Goal: Task Accomplishment & Management: Use online tool/utility

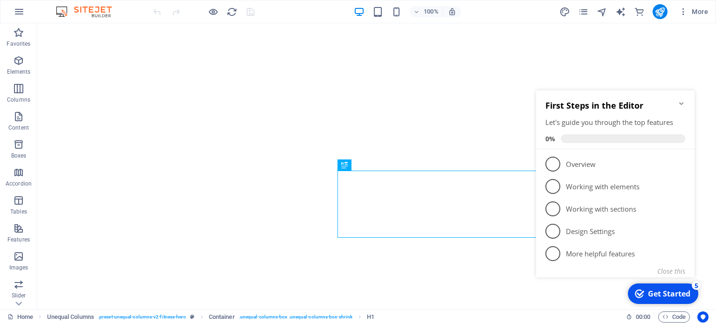
click at [677, 103] on icon "Minimize checklist" at bounding box center [680, 103] width 7 height 7
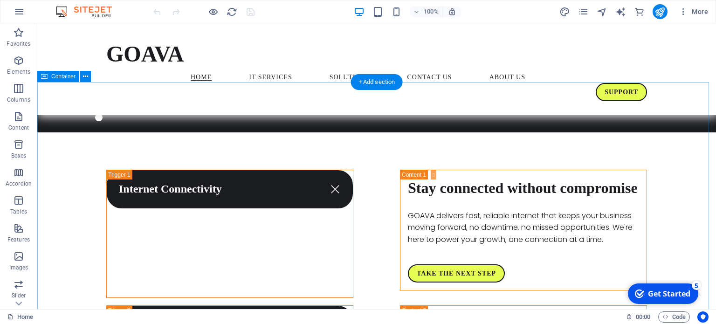
scroll to position [1295, 0]
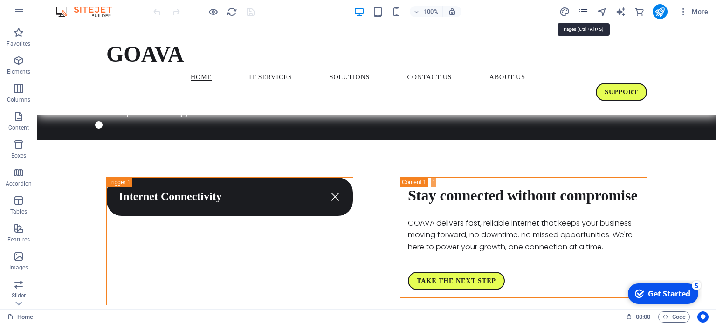
click at [584, 13] on icon "pages" at bounding box center [583, 12] width 11 height 11
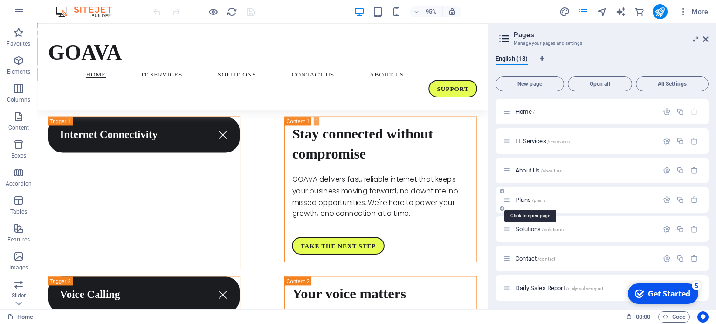
click at [525, 199] on span "Plans /plans" at bounding box center [530, 199] width 30 height 7
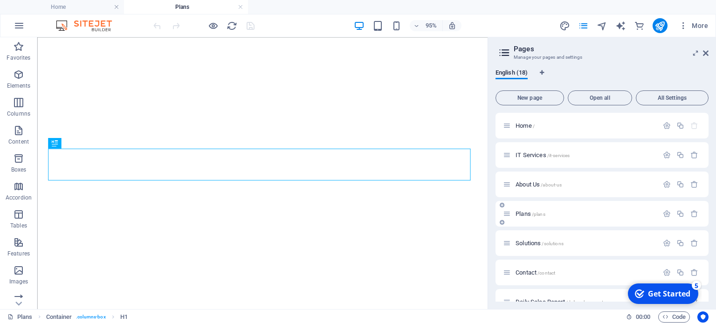
select select
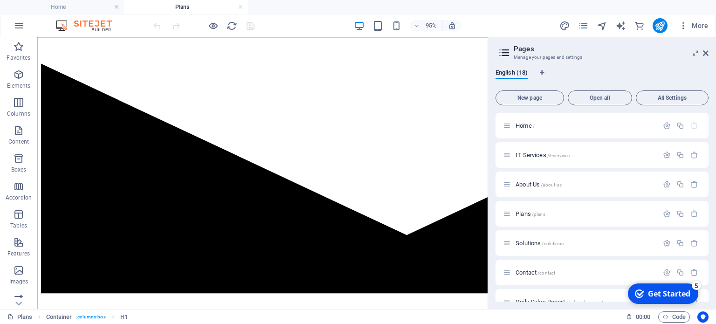
scroll to position [225, 0]
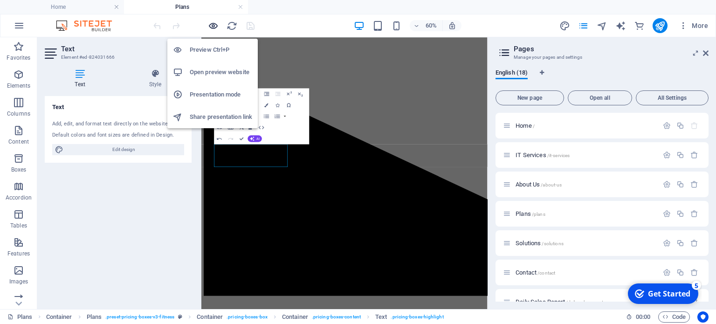
click at [211, 24] on icon "button" at bounding box center [213, 25] width 11 height 11
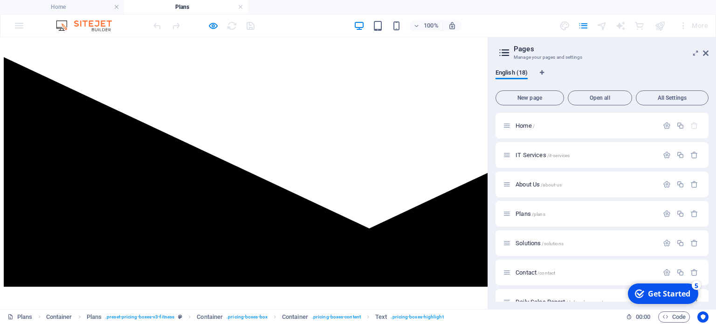
click at [708, 53] on aside "Pages Manage your pages and settings English (18) New page Open all All Setting…" at bounding box center [601, 173] width 228 height 272
click at [704, 55] on icon at bounding box center [705, 52] width 6 height 7
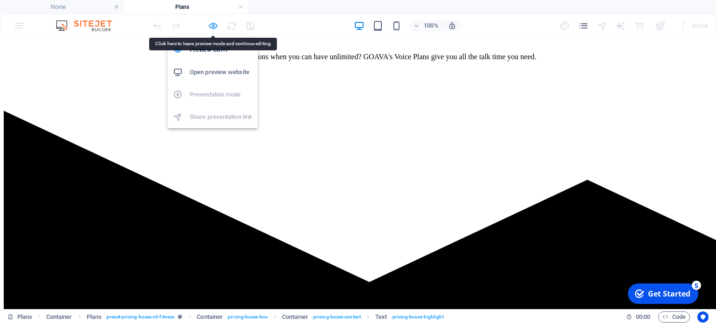
click at [212, 25] on icon "button" at bounding box center [213, 25] width 11 height 11
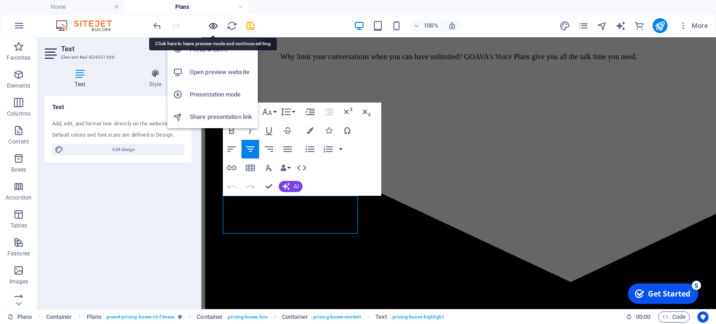
scroll to position [225, 0]
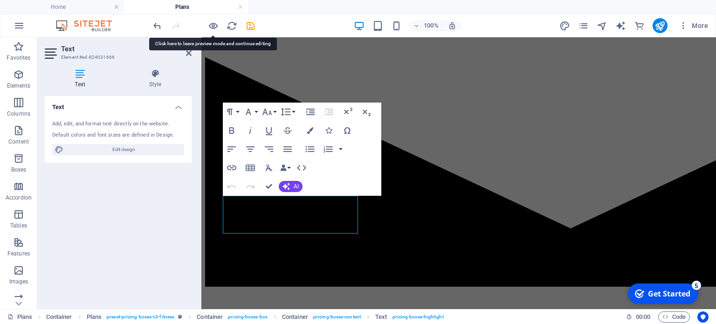
click at [168, 257] on div "Text Add, edit, and format text directly on the website. Default colors and fon…" at bounding box center [118, 198] width 147 height 205
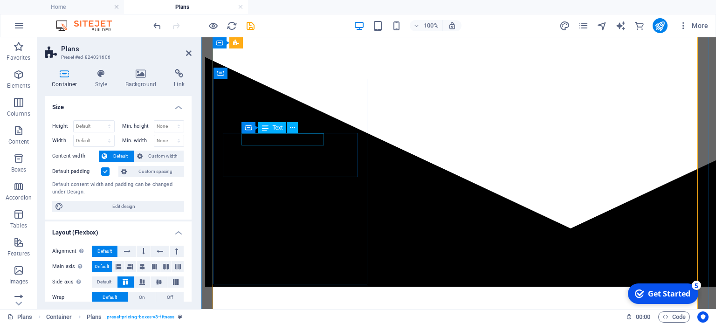
click at [293, 122] on button at bounding box center [291, 127] width 11 height 11
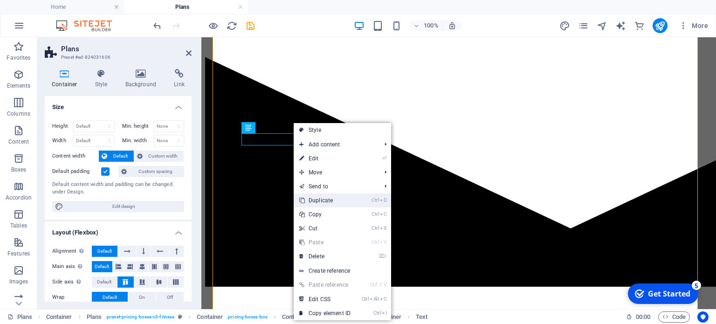
click at [321, 199] on link "Ctrl D Duplicate" at bounding box center [324, 200] width 62 height 14
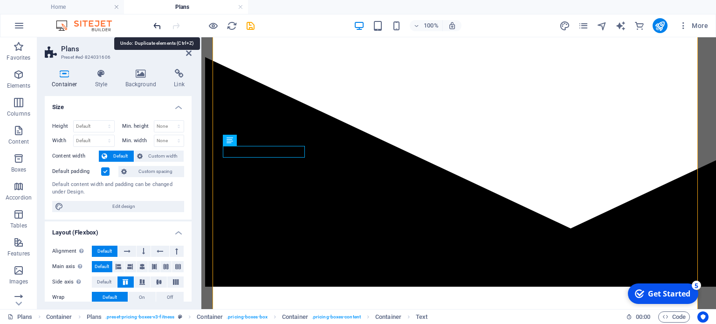
click at [155, 22] on icon "undo" at bounding box center [157, 25] width 11 height 11
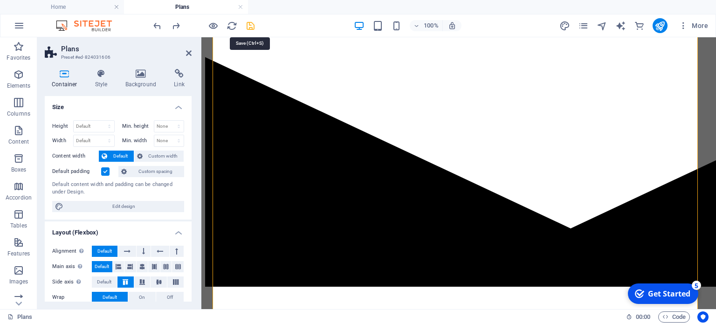
click at [251, 24] on icon "save" at bounding box center [250, 25] width 11 height 11
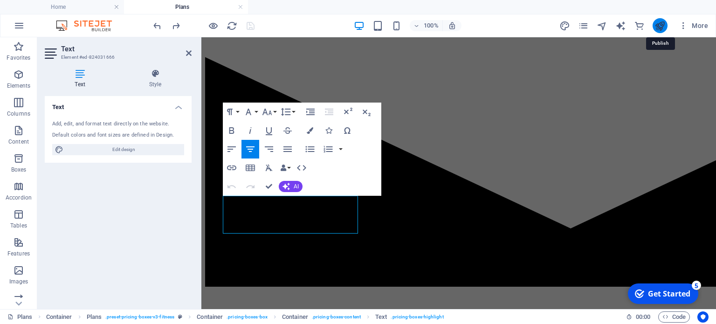
click at [661, 26] on icon "publish" at bounding box center [659, 25] width 11 height 11
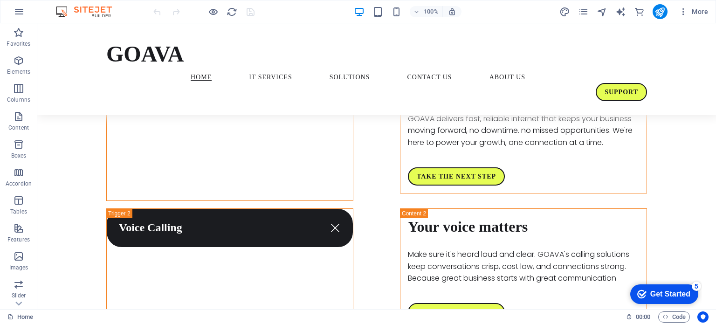
scroll to position [1403, 0]
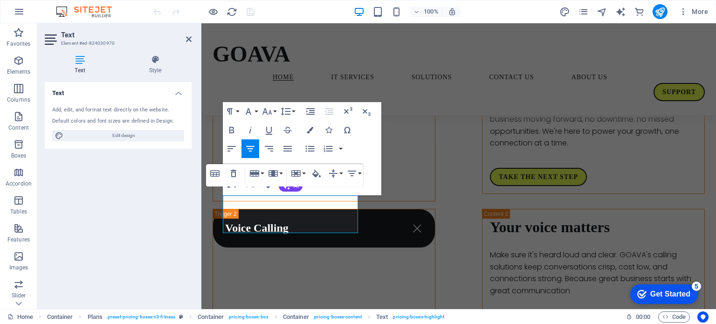
click at [162, 222] on div "Text Add, edit, and format text directly on the website. Default colors and fon…" at bounding box center [118, 191] width 147 height 219
click at [291, 62] on div "GOAVA Home IT Services Solutions Contact Us About US Support" at bounding box center [458, 69] width 514 height 92
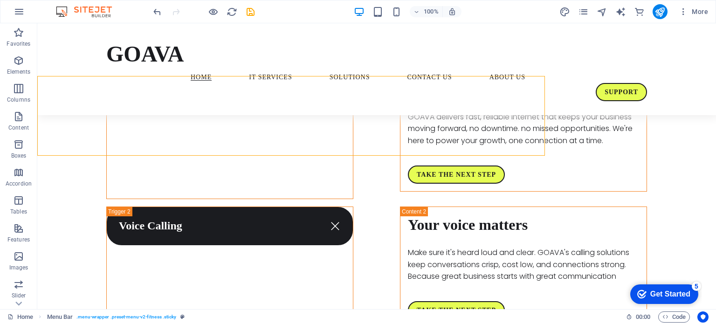
scroll to position [1403, 0]
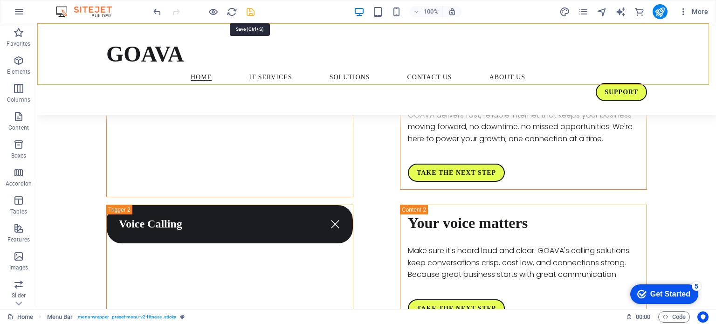
click at [250, 11] on icon "save" at bounding box center [250, 12] width 11 height 11
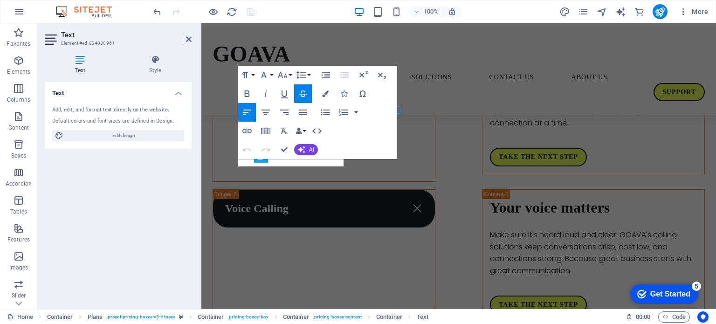
scroll to position [1401, 0]
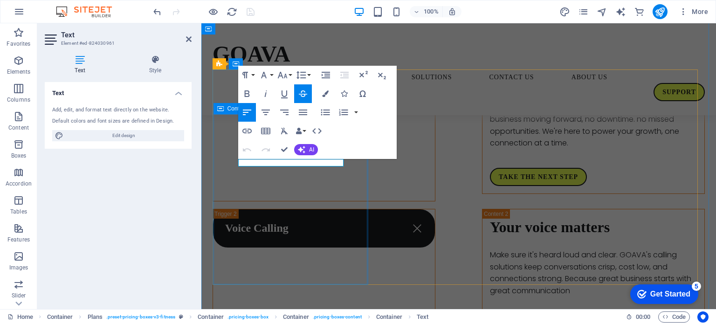
drag, startPoint x: 240, startPoint y: 163, endPoint x: 367, endPoint y: 171, distance: 127.0
click at [303, 94] on icon "button" at bounding box center [303, 93] width 8 height 7
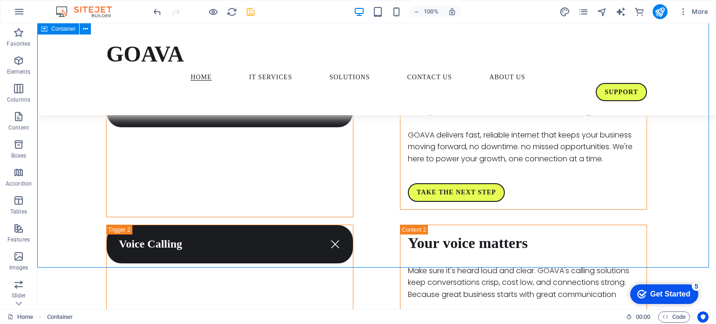
scroll to position [1403, 0]
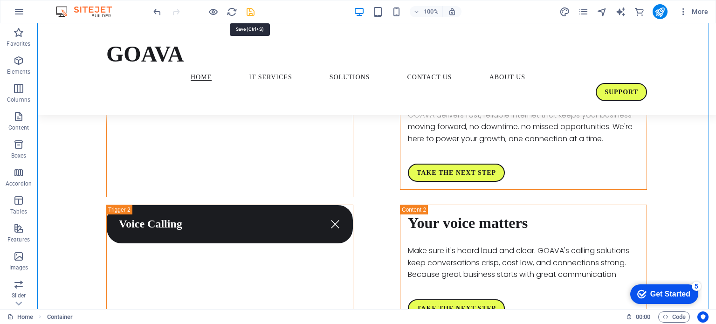
click at [246, 10] on icon "save" at bounding box center [250, 12] width 11 height 11
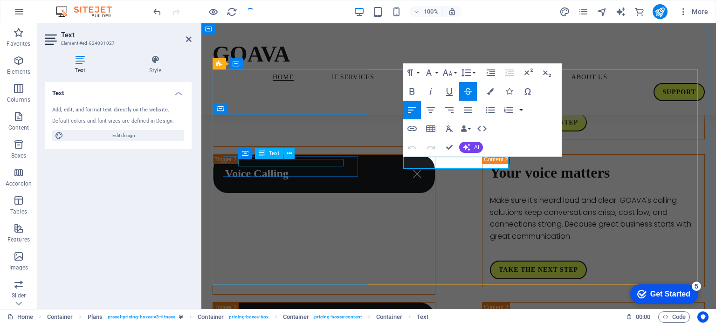
scroll to position [1401, 0]
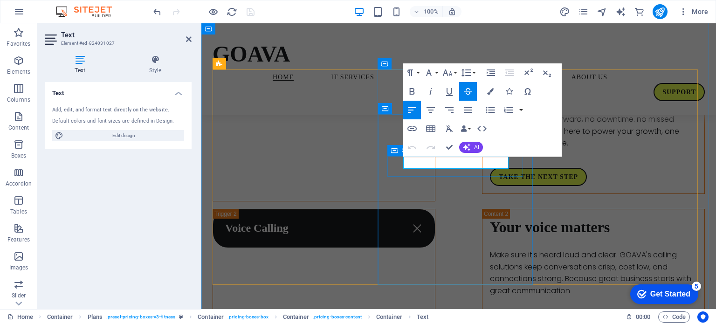
drag, startPoint x: 403, startPoint y: 162, endPoint x: 520, endPoint y: 165, distance: 116.5
click at [467, 93] on icon "button" at bounding box center [467, 91] width 11 height 11
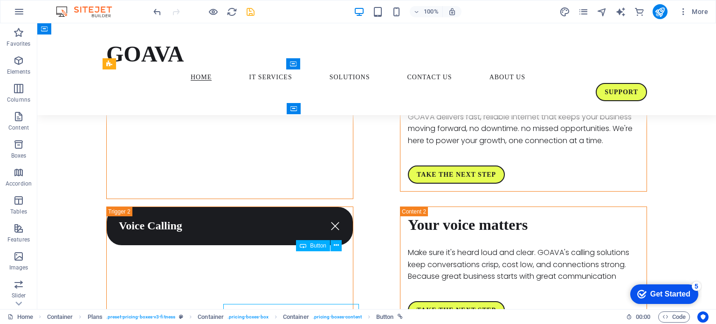
scroll to position [1403, 0]
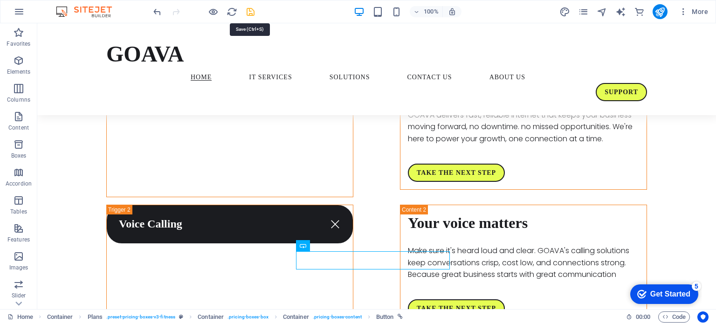
click at [249, 12] on icon "save" at bounding box center [250, 12] width 11 height 11
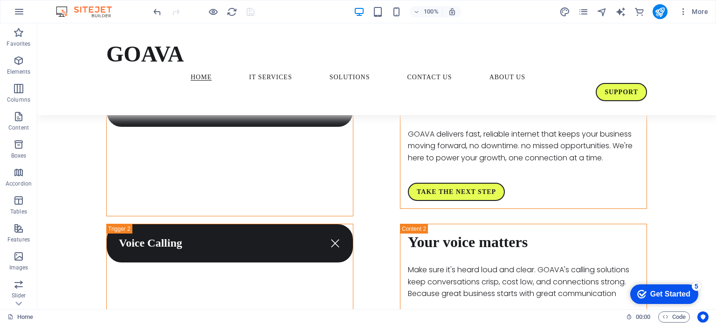
scroll to position [1394, 0]
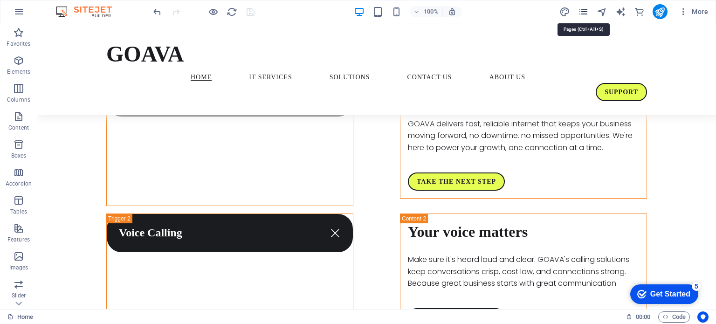
click at [585, 12] on icon "pages" at bounding box center [583, 12] width 11 height 11
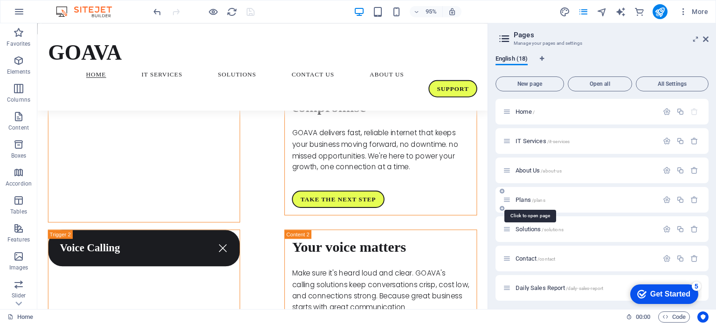
click at [525, 199] on span "Plans /plans" at bounding box center [530, 199] width 30 height 7
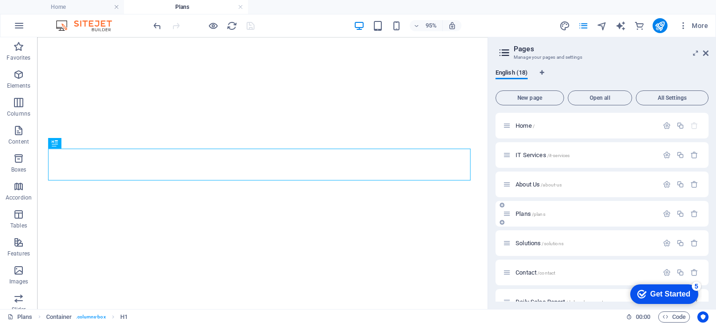
select select
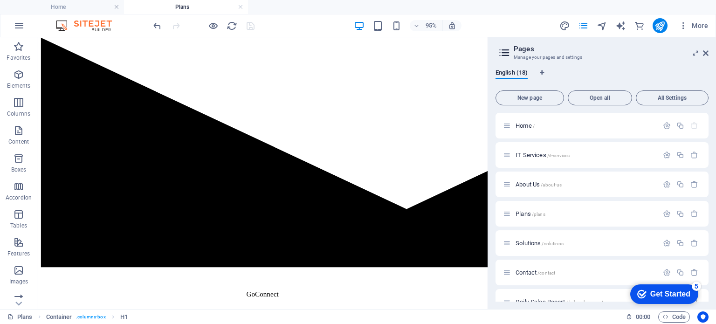
scroll to position [250, 0]
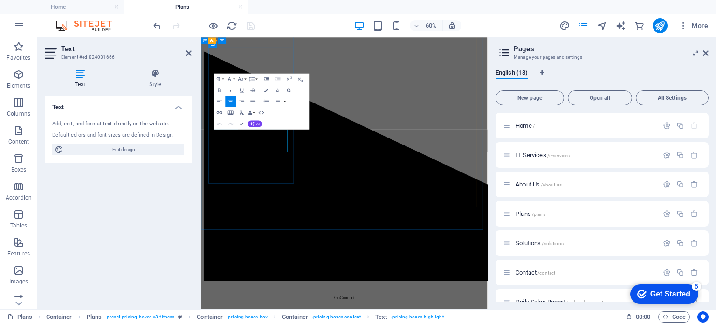
click at [175, 219] on div "Text Add, edit, and format text directly on the website. Default colors and fon…" at bounding box center [118, 198] width 147 height 205
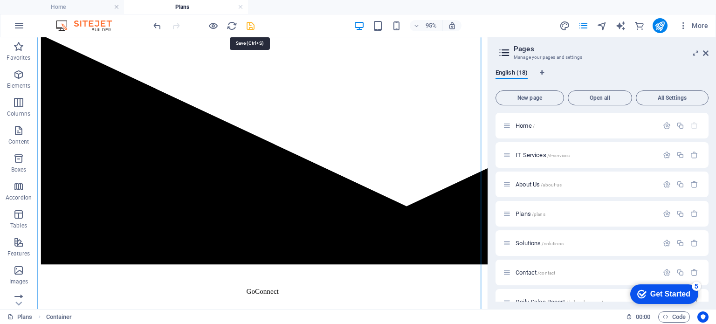
click at [251, 26] on icon "save" at bounding box center [250, 25] width 11 height 11
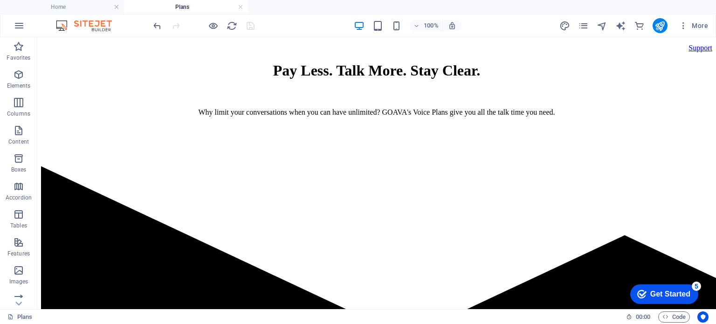
scroll to position [104, 0]
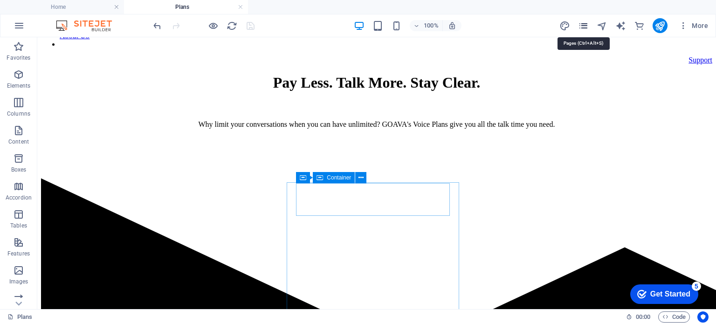
click at [583, 29] on icon "pages" at bounding box center [583, 25] width 11 height 11
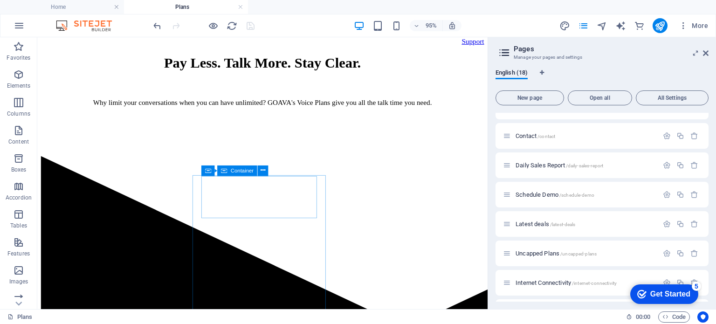
scroll to position [140, 0]
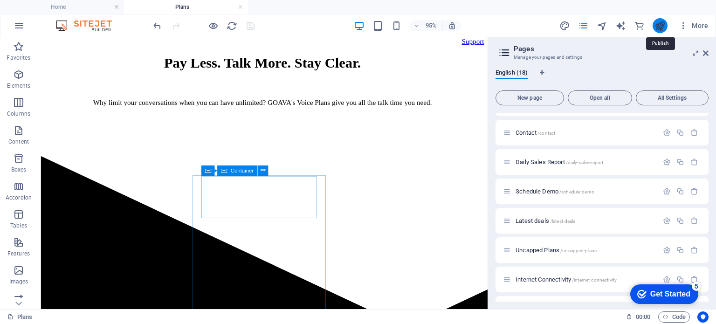
click at [658, 27] on icon "publish" at bounding box center [659, 25] width 11 height 11
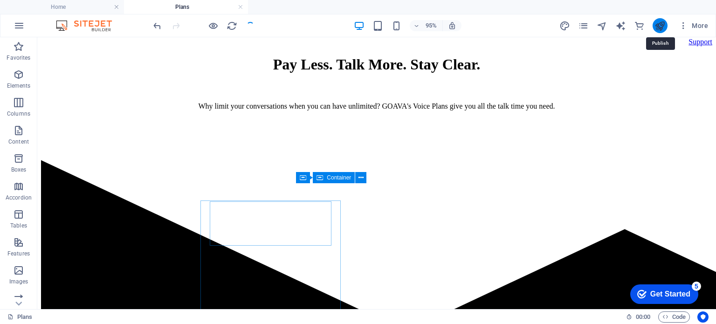
scroll to position [104, 0]
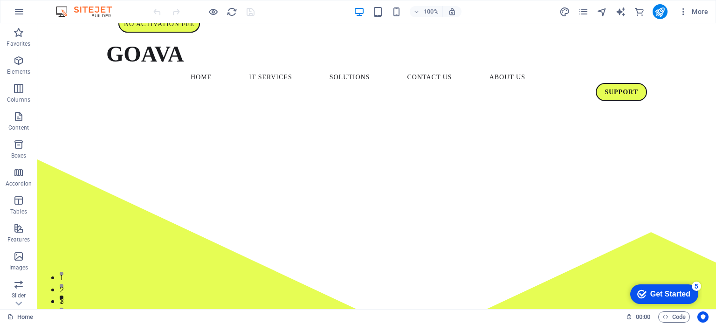
drag, startPoint x: 712, startPoint y: 42, endPoint x: 752, endPoint y: 33, distance: 41.5
click at [584, 11] on icon "pages" at bounding box center [583, 12] width 11 height 11
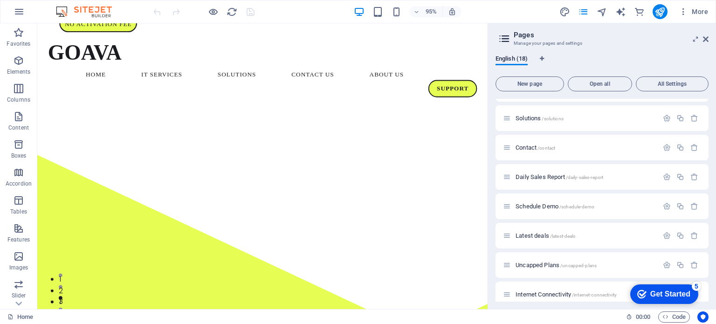
scroll to position [114, 0]
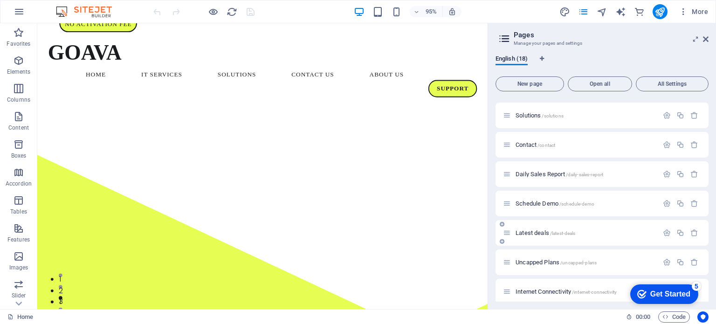
click at [529, 232] on span "Latest deals /latest-deals" at bounding box center [545, 232] width 60 height 7
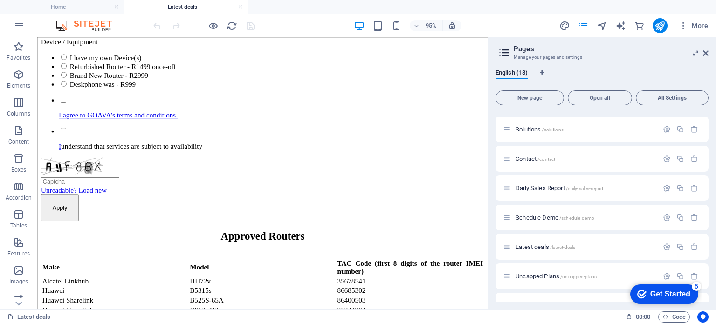
scroll to position [337, 0]
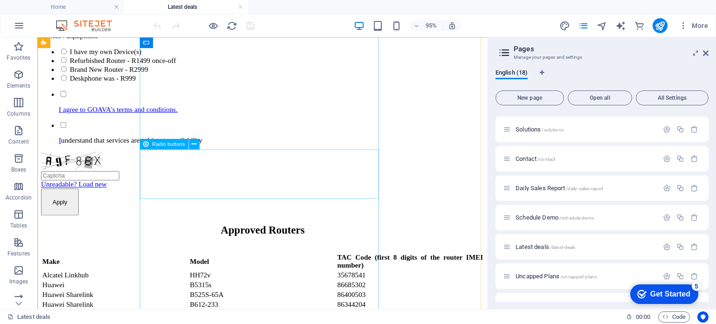
click at [236, 24] on div "Service Selection Uncapped Voice - R449pm Uncapped Internet - R549pm Voice + In…" at bounding box center [274, 2] width 466 height 44
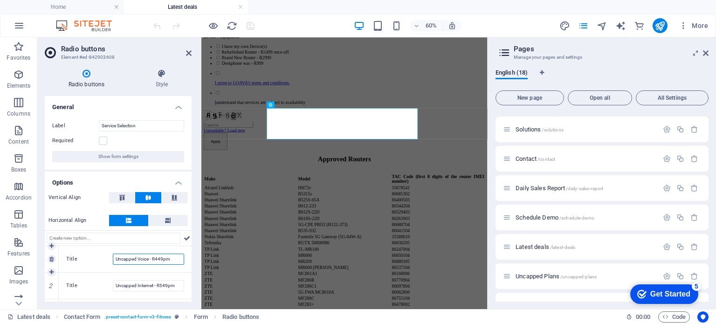
click at [159, 259] on input "Uncapped Voice - R449pm" at bounding box center [148, 258] width 71 height 11
type input "Uncapped Voice - R399pm"
click at [245, 21] on icon "save" at bounding box center [250, 25] width 11 height 11
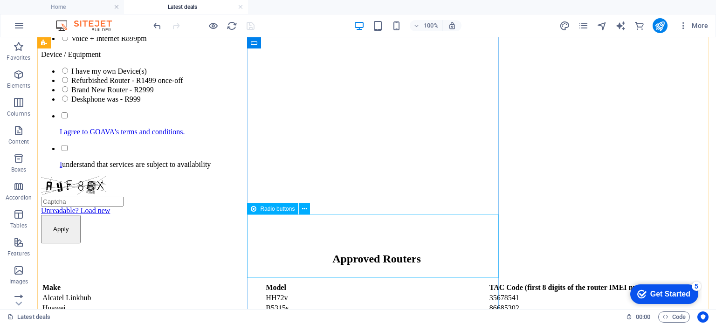
click at [312, 103] on div "Device / Equipment I have my own Device(s) Refurbished Router - R1499 once-off …" at bounding box center [376, 76] width 671 height 53
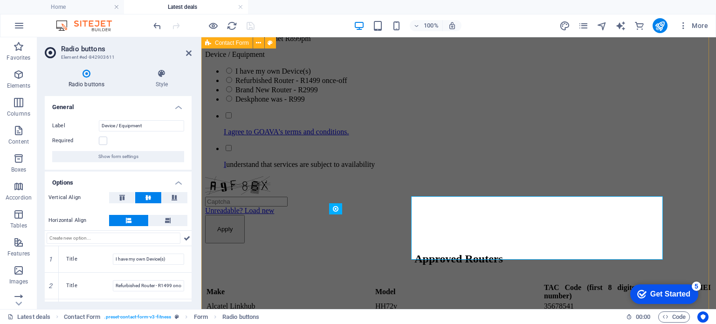
scroll to position [337, 0]
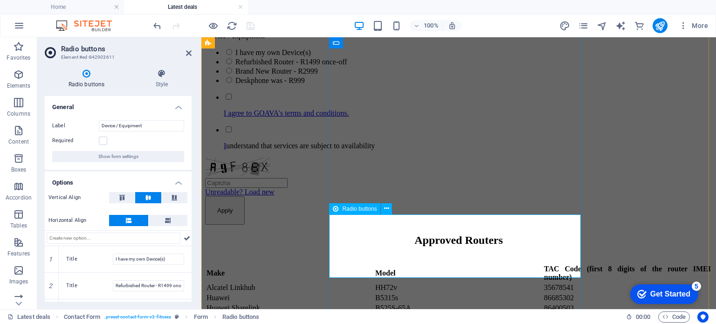
click at [395, 85] on div "Device / Equipment I have my own Device(s) Refurbished Router - R1499 once-off …" at bounding box center [458, 58] width 507 height 53
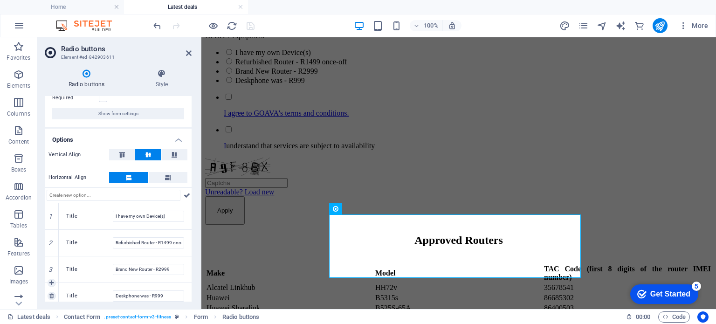
scroll to position [44, 0]
click at [147, 293] on input "Deskphone was - R999" at bounding box center [148, 294] width 71 height 11
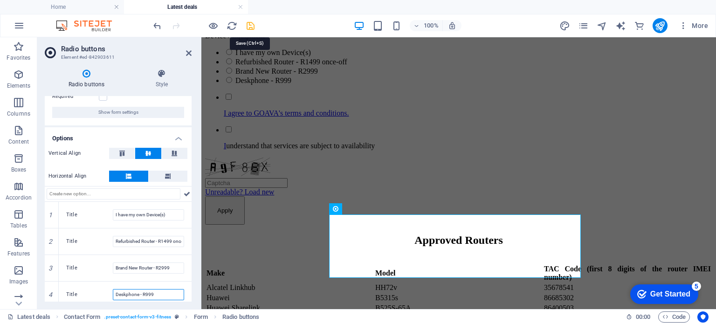
type input "Deskphone - R999"
click at [250, 27] on icon "save" at bounding box center [250, 25] width 11 height 11
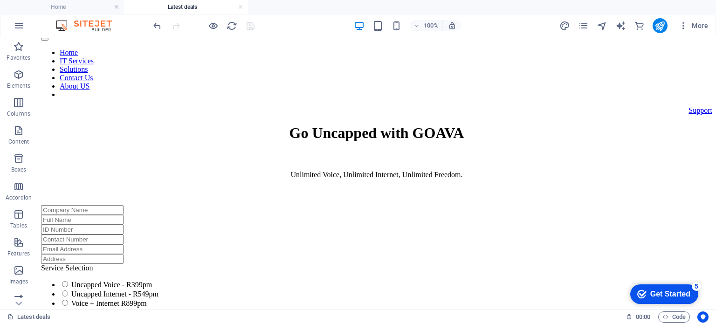
scroll to position [0, 0]
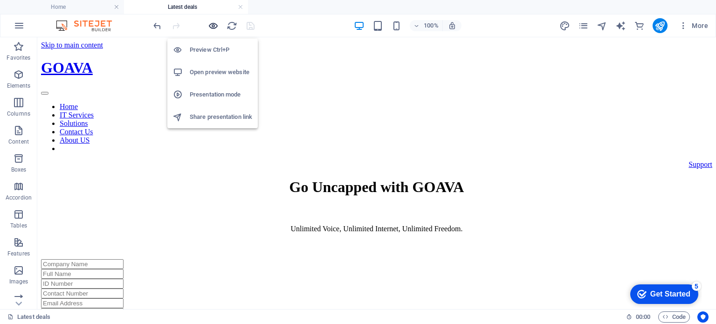
click at [211, 29] on icon "button" at bounding box center [213, 25] width 11 height 11
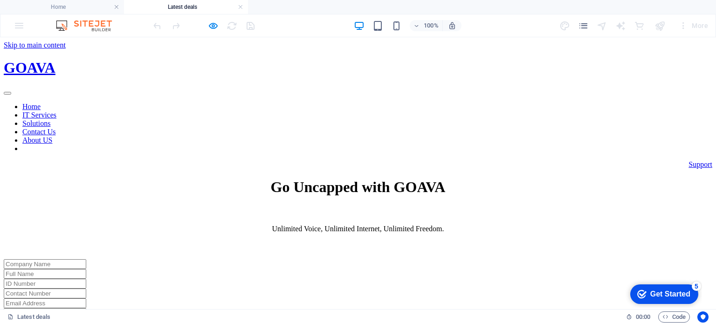
click at [41, 102] on link "Home" at bounding box center [31, 106] width 18 height 8
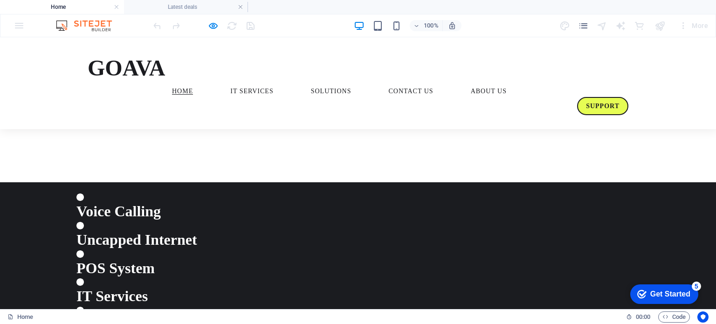
scroll to position [1032, 0]
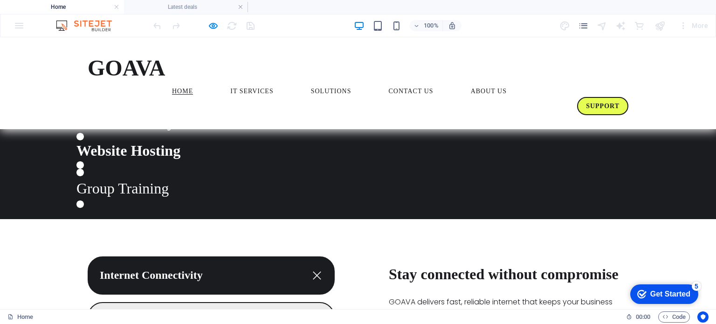
scroll to position [1197, 0]
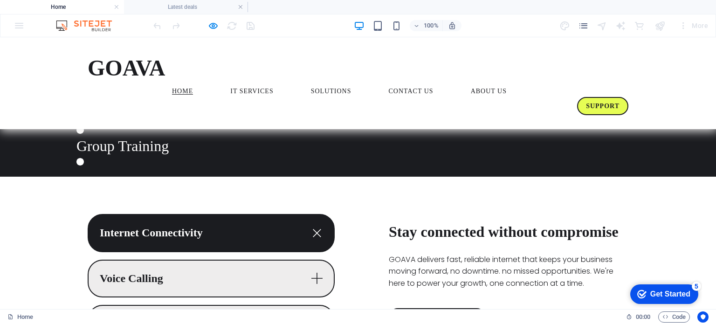
scroll to position [0, 0]
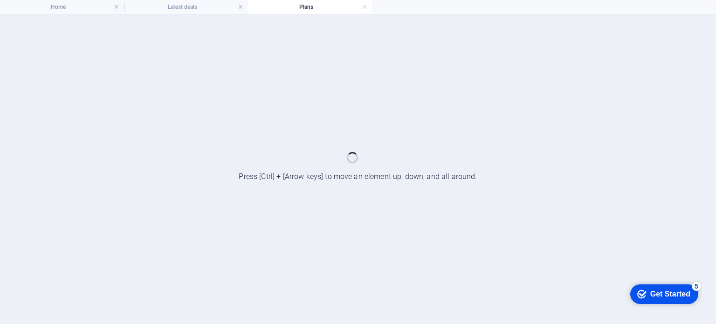
click at [339, 201] on div at bounding box center [358, 168] width 716 height 309
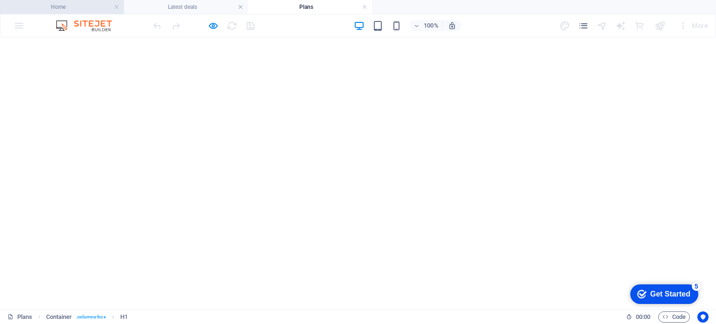
select select
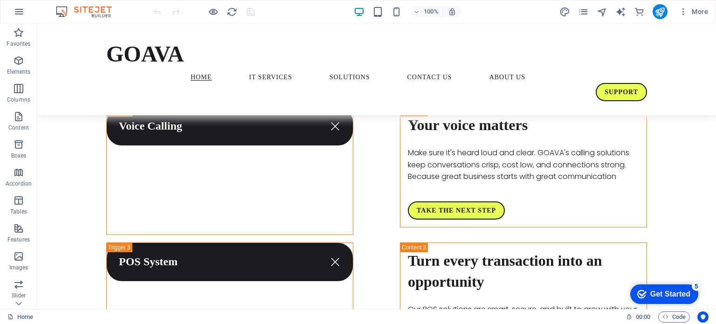
scroll to position [1511, 0]
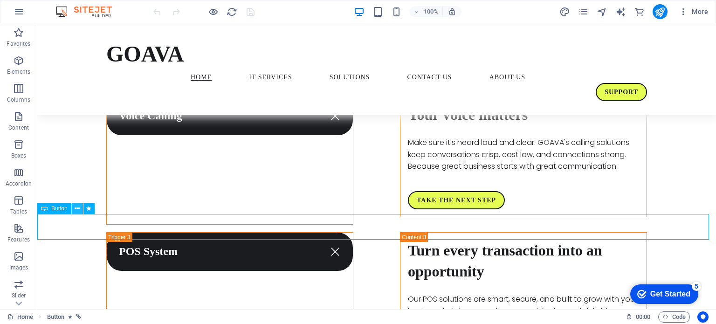
click at [78, 204] on icon at bounding box center [77, 209] width 5 height 10
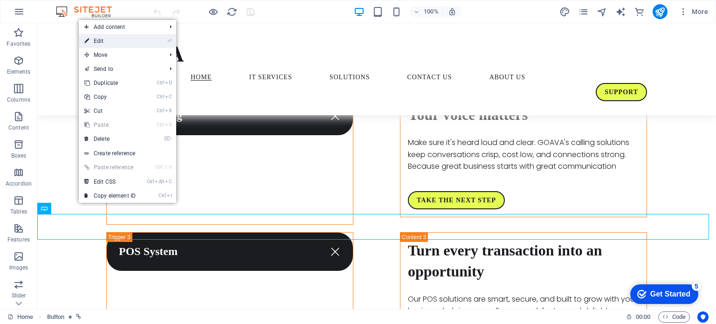
click at [105, 41] on link "⏎ Edit" at bounding box center [110, 41] width 62 height 14
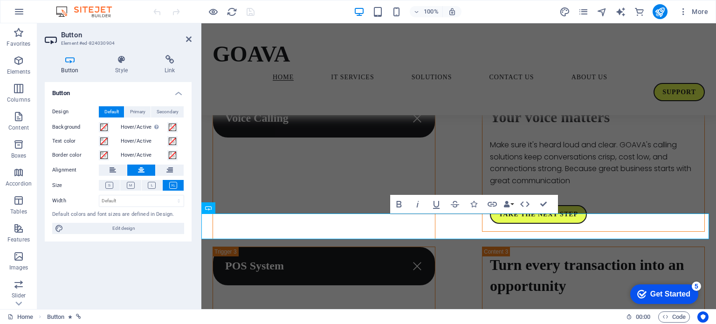
scroll to position [1509, 0]
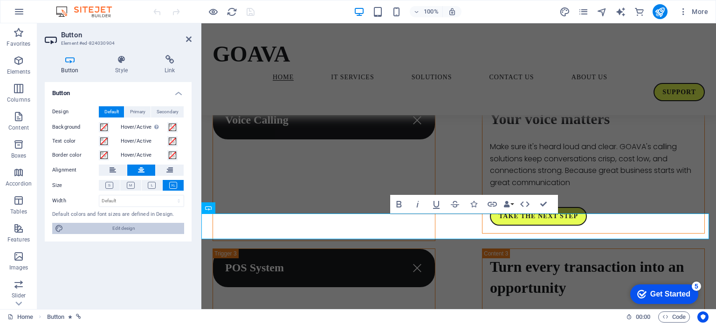
click at [117, 228] on span "Edit design" at bounding box center [123, 228] width 115 height 11
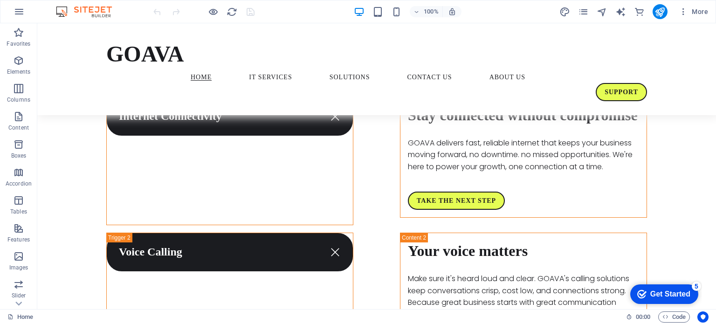
scroll to position [1364, 0]
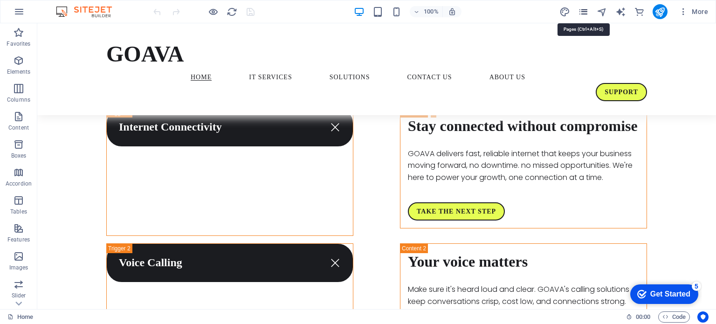
click at [583, 9] on icon "pages" at bounding box center [583, 12] width 11 height 11
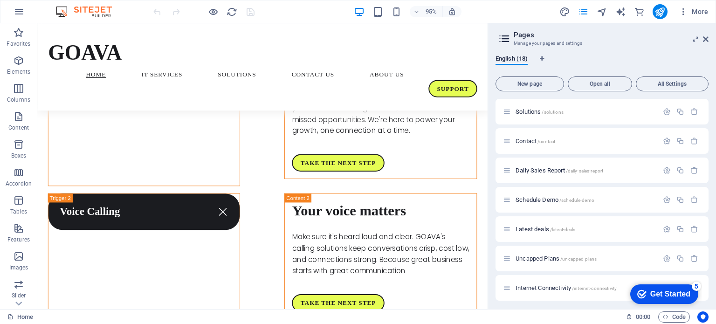
scroll to position [123, 0]
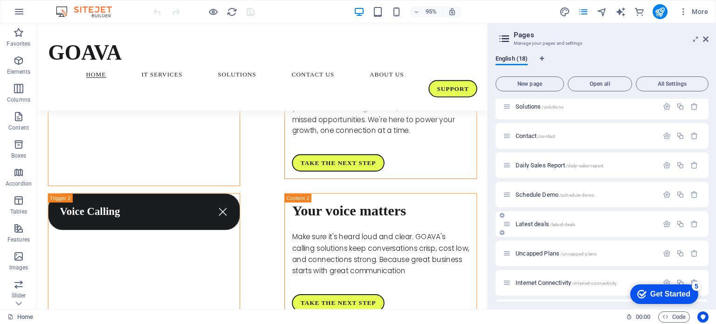
click at [527, 221] on span "Latest deals /latest-deals" at bounding box center [545, 223] width 60 height 7
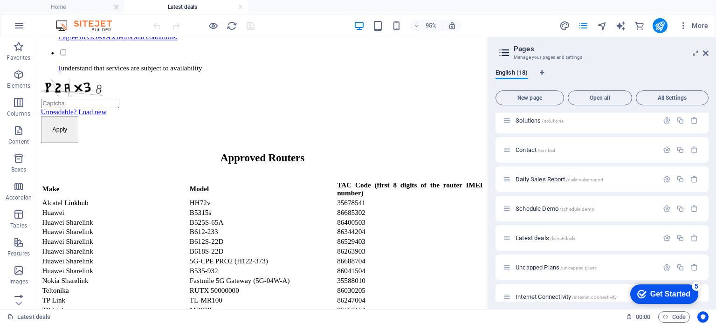
scroll to position [423, 0]
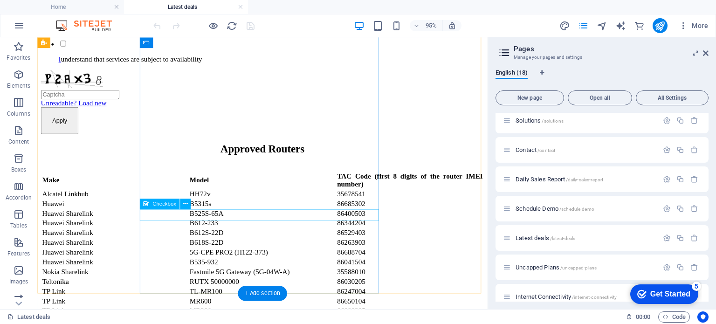
click at [206, 64] on div "I understand that services are subject to availability" at bounding box center [274, 51] width 466 height 25
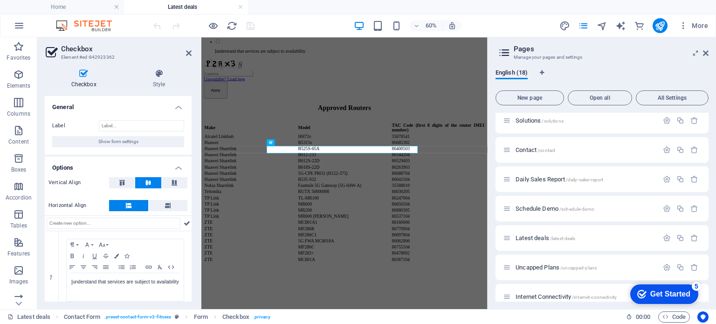
scroll to position [21, 0]
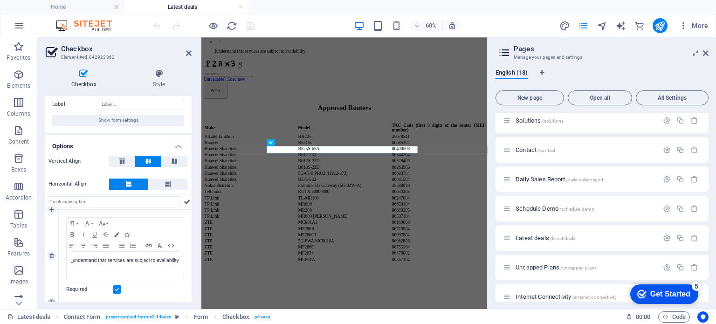
click at [50, 298] on link at bounding box center [52, 302] width 8 height 8
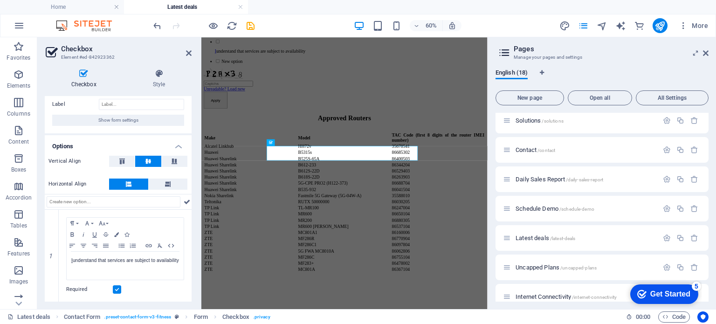
drag, startPoint x: 191, startPoint y: 220, endPoint x: 191, endPoint y: 257, distance: 36.3
click at [191, 257] on div "Checkbox Style General Label Show form settings Options Vertical Align Horizont…" at bounding box center [118, 184] width 162 height 247
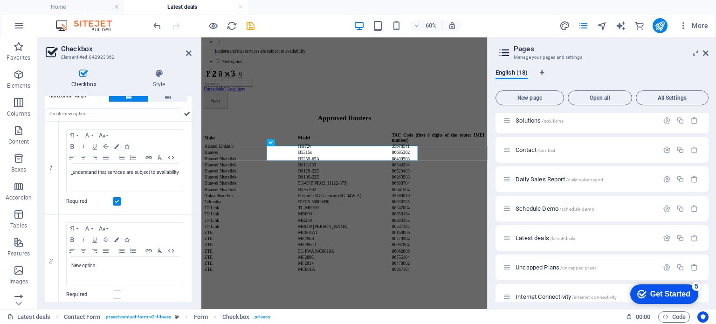
scroll to position [110, 0]
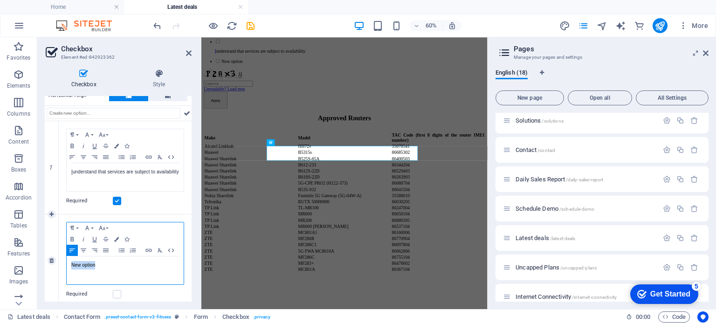
drag, startPoint x: 99, startPoint y: 263, endPoint x: 46, endPoint y: 266, distance: 53.2
click at [46, 266] on div "2 Paragraph Format Normal Heading 1 Heading 2 Heading 3 Heading 4 Heading 5 Hea…" at bounding box center [118, 260] width 147 height 93
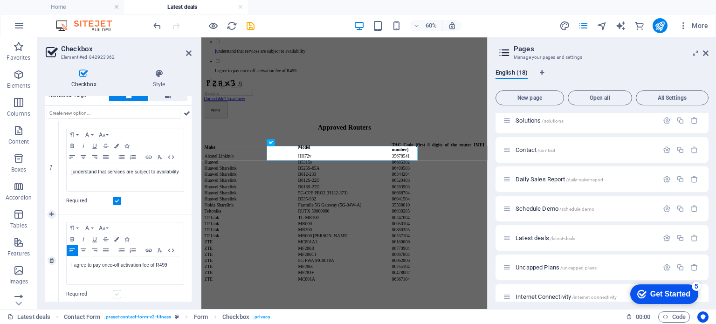
click at [116, 293] on label at bounding box center [117, 294] width 8 height 8
click at [0, 0] on input "Required" at bounding box center [0, 0] width 0 height 0
click at [246, 29] on icon "save" at bounding box center [250, 25] width 11 height 11
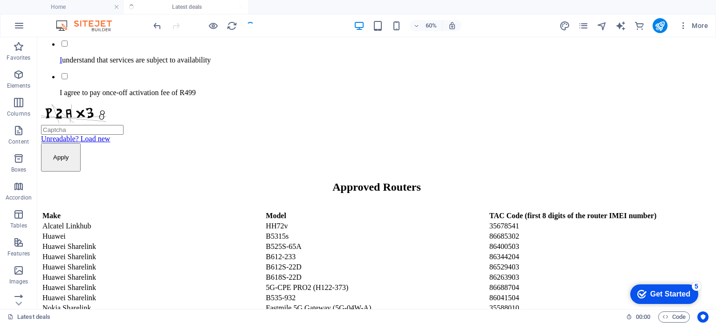
scroll to position [405, 0]
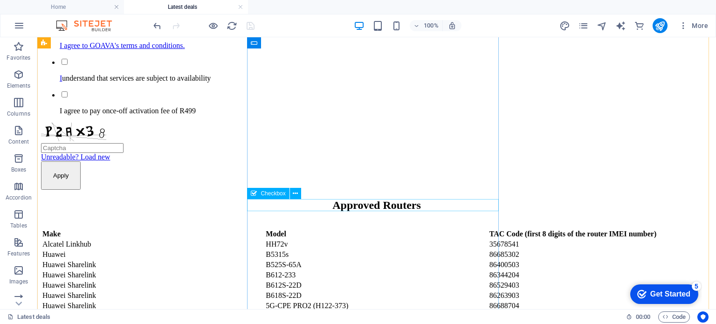
click at [342, 50] on div "I agree to GOAVA's terms and conditions." at bounding box center [376, 37] width 671 height 25
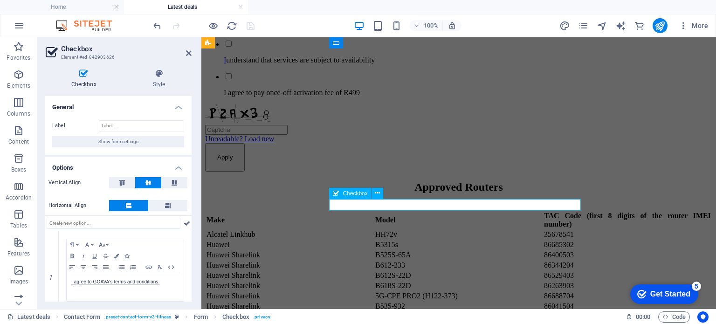
click at [486, 32] on div "I agree to GOAVA's terms and conditions." at bounding box center [458, 19] width 507 height 25
drag, startPoint x: 191, startPoint y: 247, endPoint x: 189, endPoint y: 269, distance: 22.5
click at [189, 269] on div "Checkbox Style General Label Show form settings Options Vertical Align Horizont…" at bounding box center [118, 184] width 162 height 247
click at [584, 24] on icon "pages" at bounding box center [583, 25] width 11 height 11
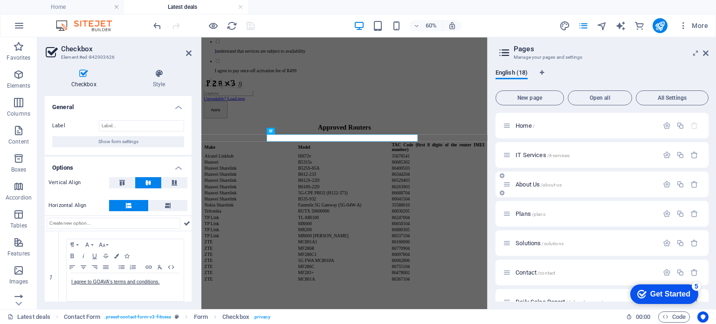
drag, startPoint x: 708, startPoint y: 158, endPoint x: 704, endPoint y: 184, distance: 26.4
click at [704, 184] on div "English (18) New page Open all All Settings Home / IT Services /it-services Abo…" at bounding box center [602, 184] width 228 height 247
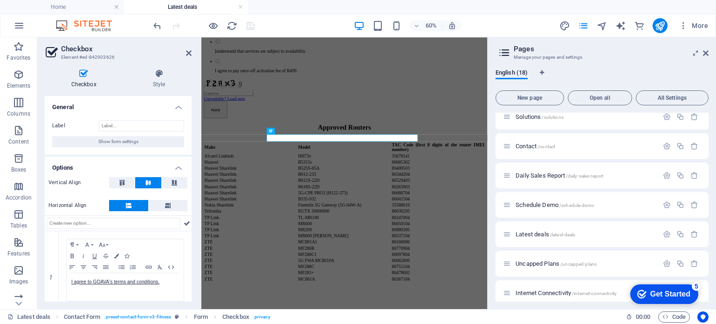
scroll to position [148, 0]
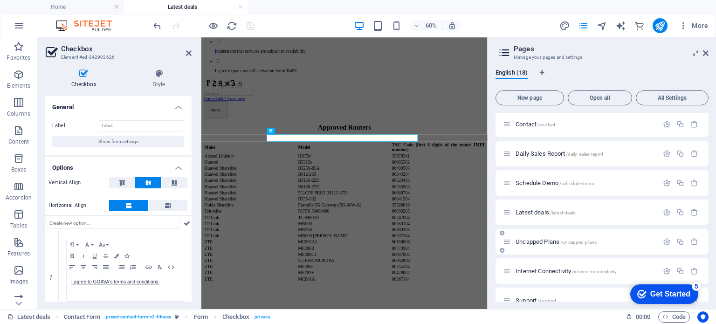
click at [530, 242] on span "Uncapped Plans /uncapped-plans" at bounding box center [555, 241] width 81 height 7
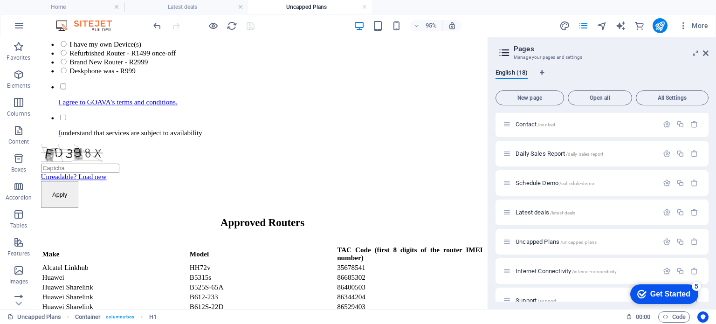
scroll to position [401, 0]
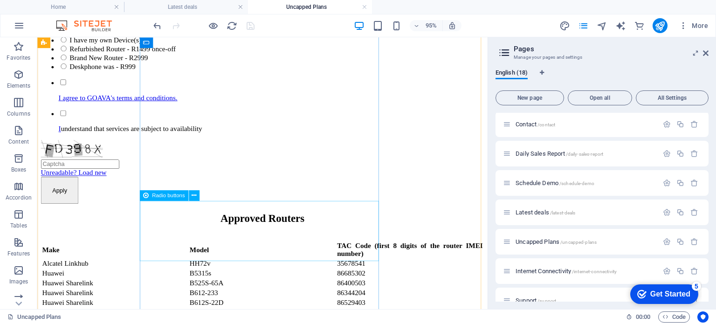
click at [209, 73] on div "Device / Equipment I have my own Device(s) Refurbished Router - R1499 once-off …" at bounding box center [274, 46] width 466 height 53
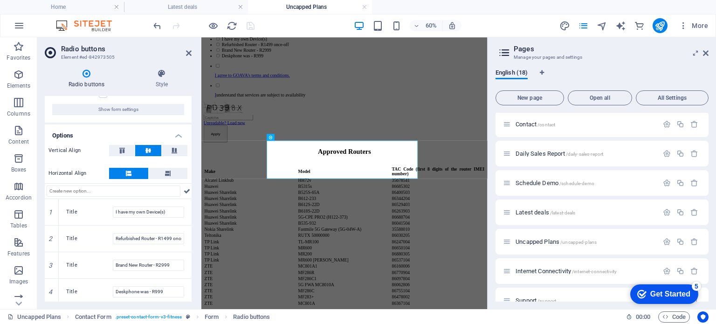
scroll to position [49, 0]
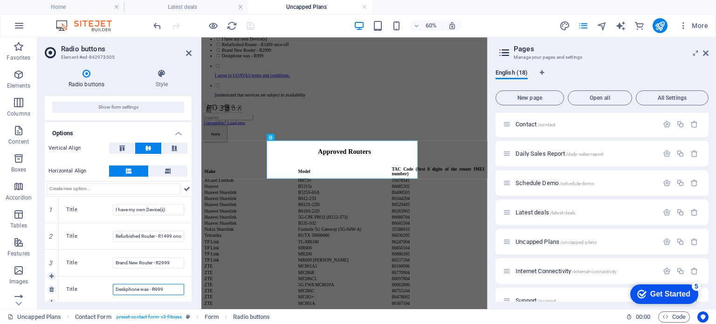
click at [147, 290] on input "Deskphone was - R999" at bounding box center [148, 289] width 71 height 11
type input "Deskphone - R999"
click at [251, 24] on icon "save" at bounding box center [250, 25] width 11 height 11
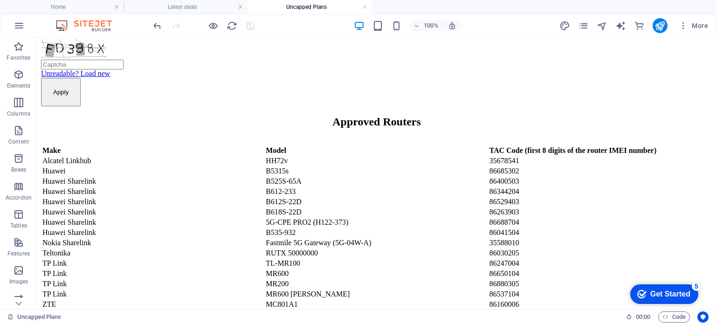
scroll to position [511, 0]
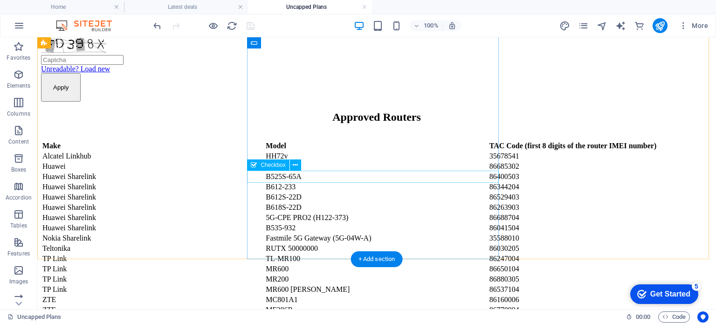
click at [356, 27] on div "I understand that services are subject to availability" at bounding box center [376, 14] width 671 height 25
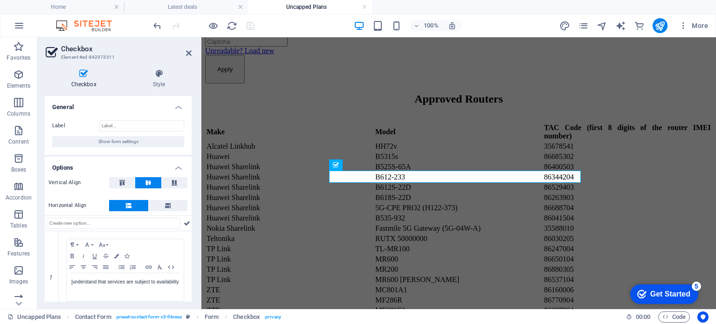
scroll to position [21, 0]
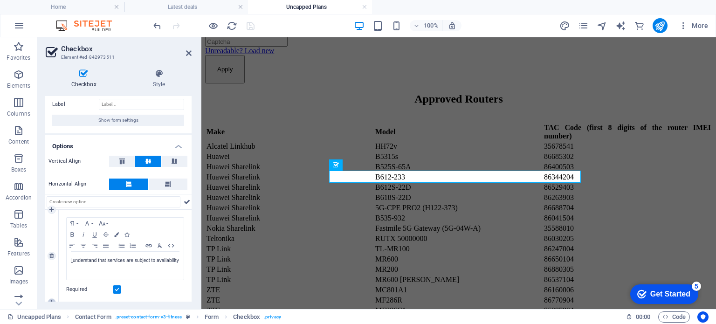
click at [52, 300] on icon at bounding box center [51, 303] width 4 height 6
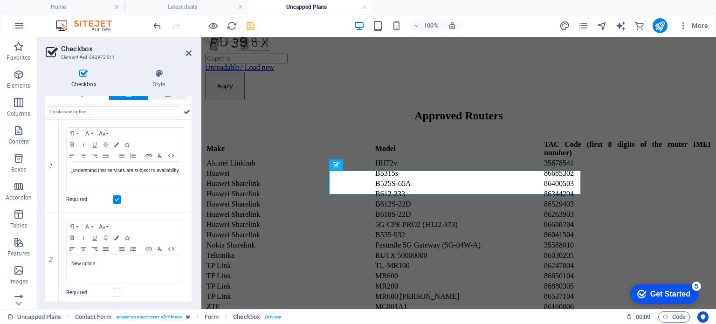
scroll to position [115, 0]
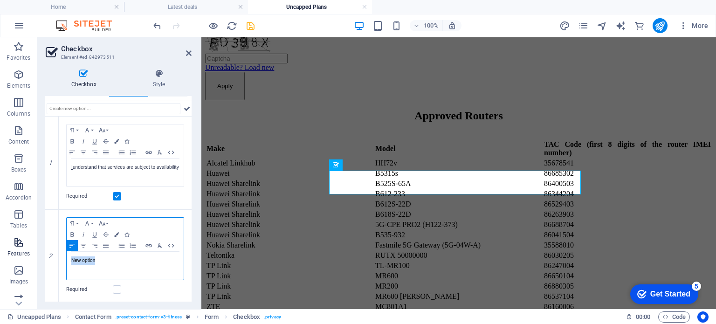
drag, startPoint x: 104, startPoint y: 259, endPoint x: 21, endPoint y: 257, distance: 83.4
click at [21, 257] on section "Favorites Elements Columns Content Boxes Accordion Tables Features Images Slide…" at bounding box center [358, 173] width 716 height 272
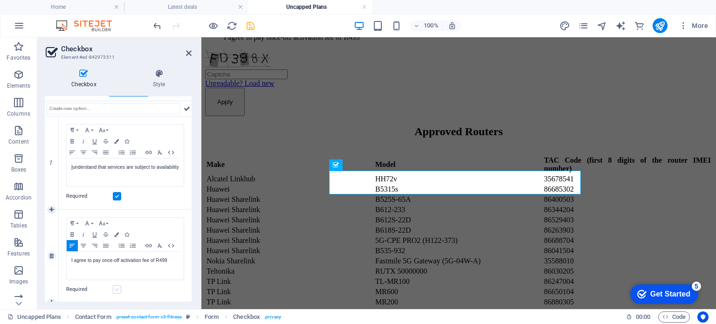
click at [118, 288] on label at bounding box center [117, 289] width 8 height 8
click at [0, 0] on input "Required" at bounding box center [0, 0] width 0 height 0
click at [250, 27] on icon "save" at bounding box center [250, 25] width 11 height 11
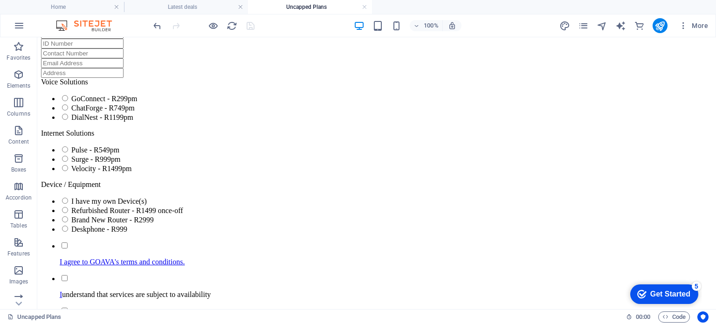
scroll to position [0, 0]
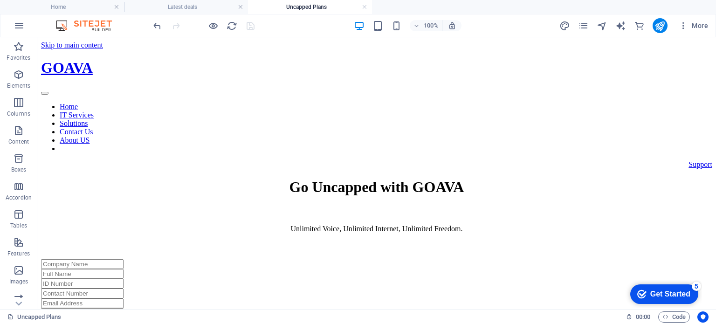
drag, startPoint x: 714, startPoint y: 159, endPoint x: 749, endPoint y: 49, distance: 115.4
click at [658, 25] on icon "publish" at bounding box center [659, 25] width 11 height 11
